Goal: Information Seeking & Learning: Learn about a topic

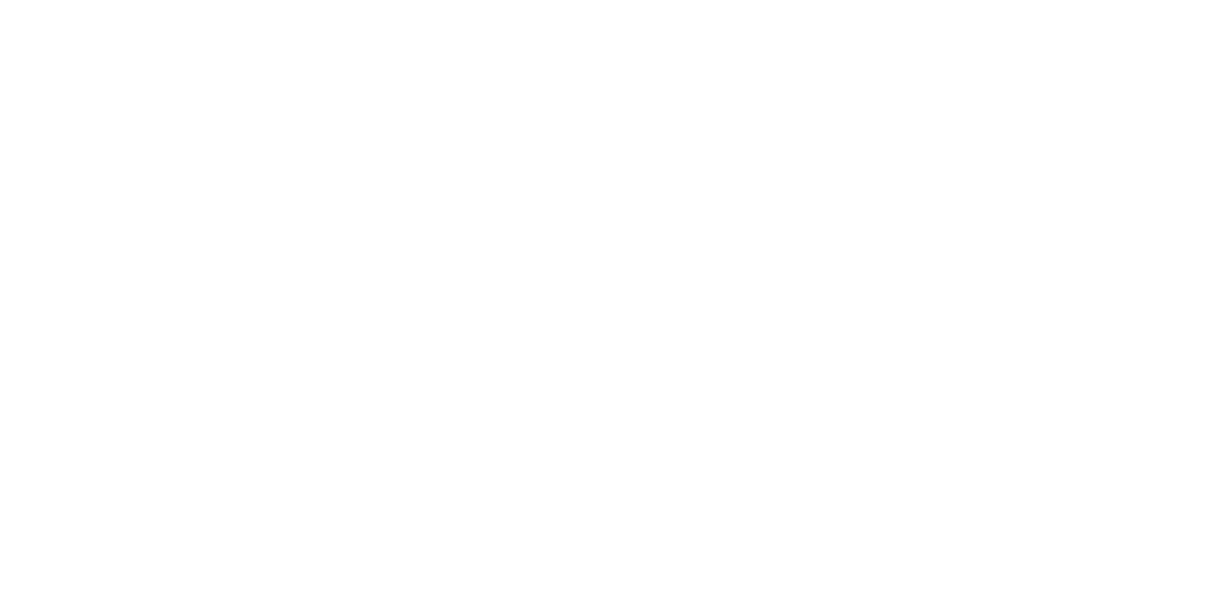
click at [186, 80] on div at bounding box center [611, 300] width 1223 height 601
